Goal: Communication & Community: Share content

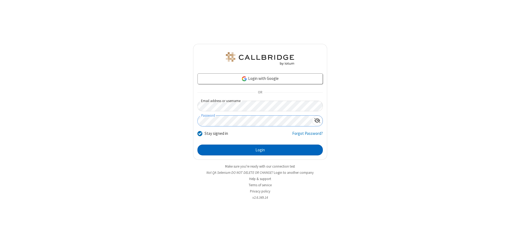
click at [260, 150] on button "Login" at bounding box center [259, 150] width 125 height 11
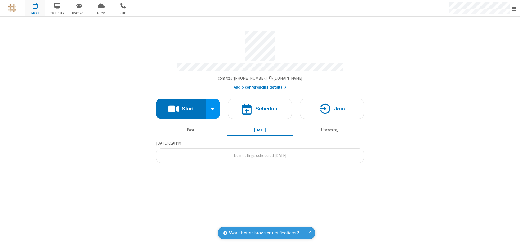
click at [181, 106] on button "Start" at bounding box center [181, 109] width 50 height 20
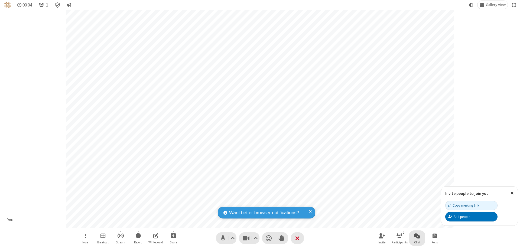
click at [417, 236] on span "Open chat" at bounding box center [417, 235] width 6 height 7
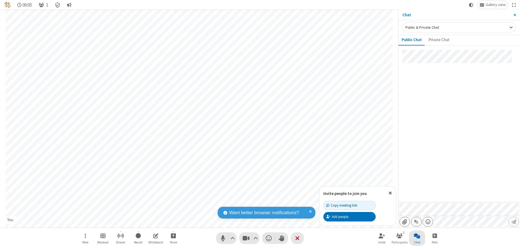
type input "C:\fakepath\doc_test.docx"
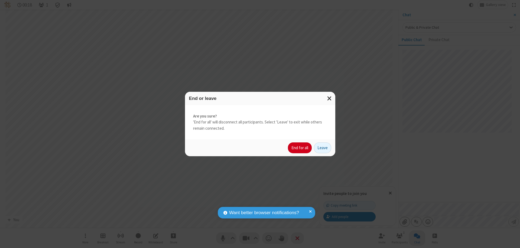
click at [300, 148] on button "End for all" at bounding box center [300, 147] width 24 height 11
